Goal: Task Accomplishment & Management: Complete application form

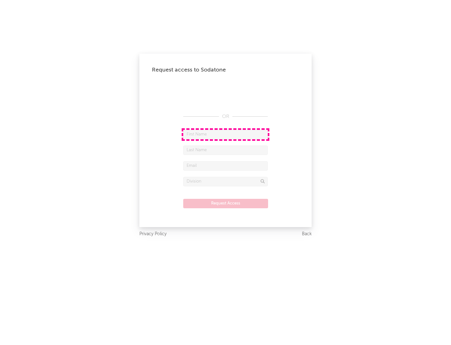
click at [226, 134] on input "text" at bounding box center [225, 134] width 85 height 9
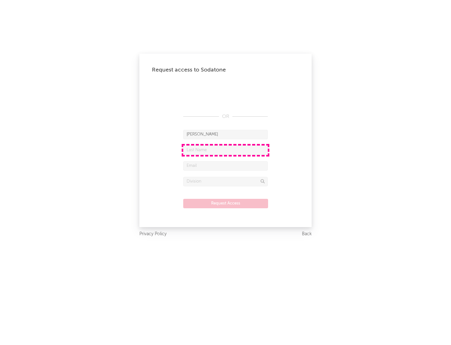
type input "[PERSON_NAME]"
click at [226, 150] on input "text" at bounding box center [225, 149] width 85 height 9
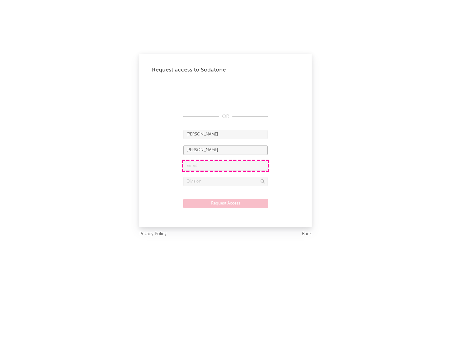
type input "[PERSON_NAME]"
click at [226, 165] on input "text" at bounding box center [225, 165] width 85 height 9
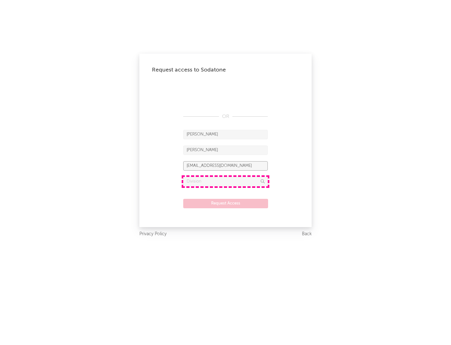
type input "[EMAIL_ADDRESS][DOMAIN_NAME]"
click at [226, 181] on input "text" at bounding box center [225, 181] width 85 height 9
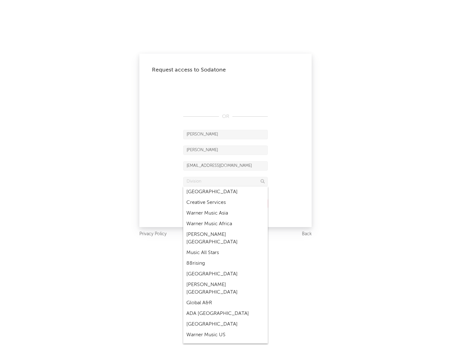
click at [226, 247] on div "Music All Stars" at bounding box center [225, 252] width 85 height 11
type input "Music All Stars"
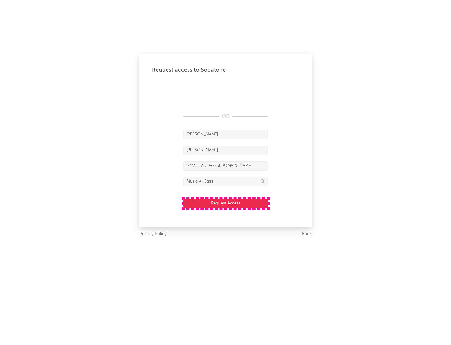
click at [226, 203] on button "Request Access" at bounding box center [225, 203] width 85 height 9
